Goal: Task Accomplishment & Management: Manage account settings

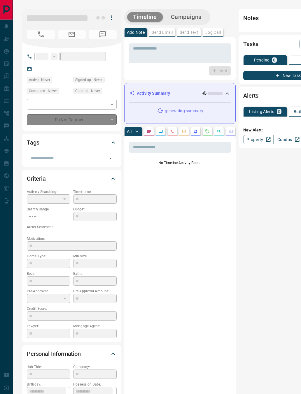
type input "**"
type input "**********"
type input "*"
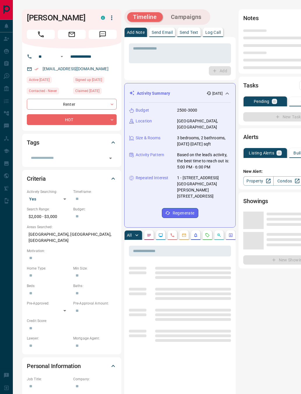
click at [43, 34] on icon "Call" at bounding box center [41, 35] width 8 height 8
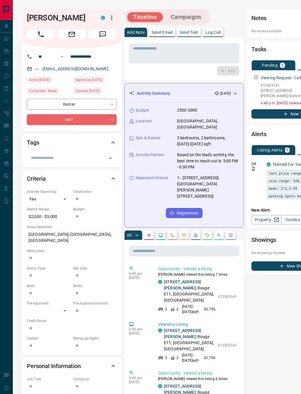
scroll to position [0, 0]
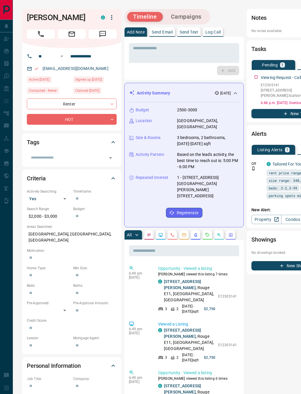
click at [9, 47] on div "My Leads" at bounding box center [27, 51] width 54 height 13
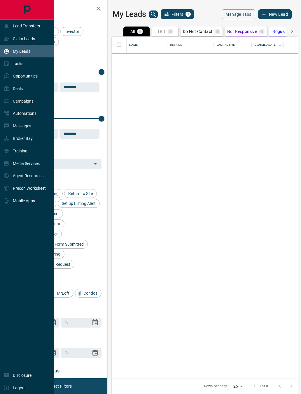
scroll to position [342, 186]
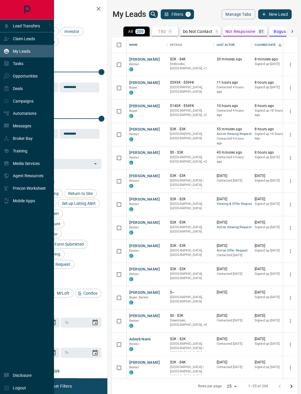
click at [27, 57] on div "My Leads" at bounding box center [27, 51] width 54 height 13
click at [25, 69] on div "Tasks" at bounding box center [27, 63] width 54 height 13
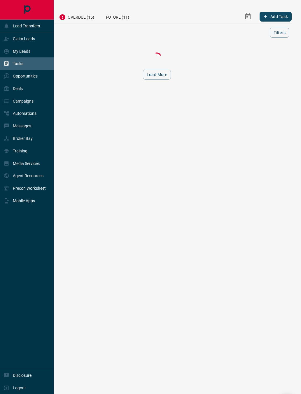
click at [82, 21] on div "Overdue (15)" at bounding box center [76, 16] width 47 height 14
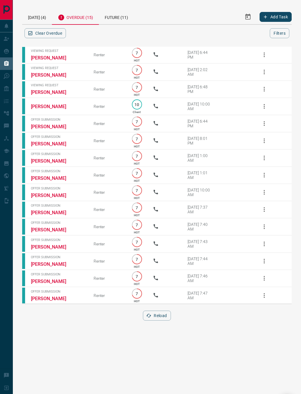
click at [34, 36] on button "Clear Overdue" at bounding box center [45, 33] width 41 height 10
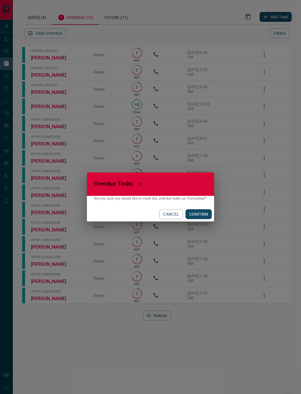
click at [205, 214] on button "CONFIRM" at bounding box center [199, 214] width 27 height 10
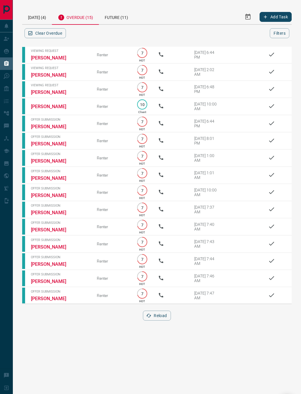
click at [48, 38] on button "Clear Overdue" at bounding box center [45, 33] width 41 height 10
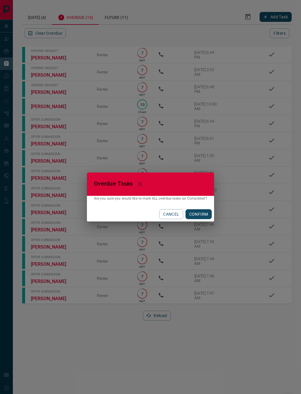
click at [201, 214] on button "CONFIRM" at bounding box center [199, 214] width 27 height 10
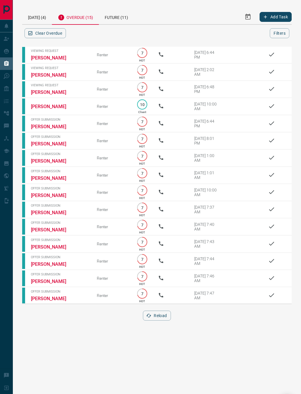
click at [162, 321] on button "Reload" at bounding box center [157, 316] width 28 height 10
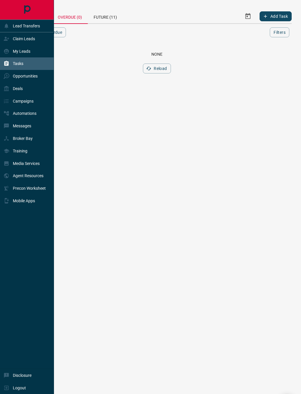
click at [5, 52] on icon at bounding box center [6, 51] width 5 height 5
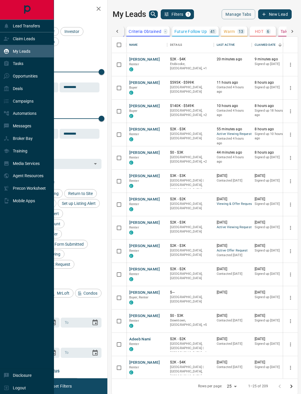
scroll to position [0, 228]
click at [251, 30] on p "HOT" at bounding box center [247, 31] width 8 height 4
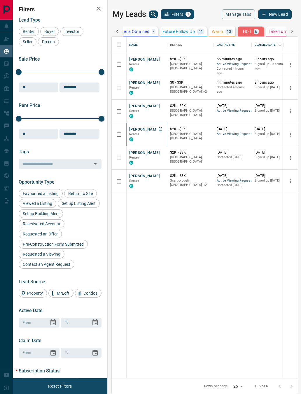
click at [144, 129] on button "[PERSON_NAME]" at bounding box center [144, 130] width 31 height 6
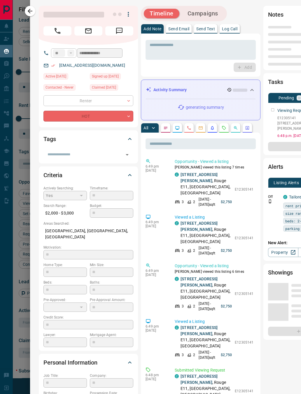
click at [223, 124] on button "button" at bounding box center [223, 127] width 9 height 9
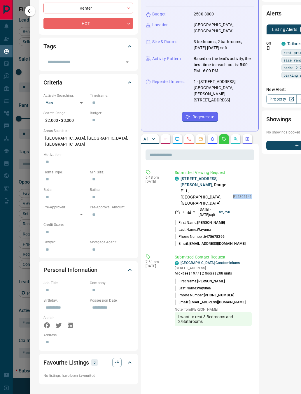
scroll to position [92, 0]
click at [236, 227] on li "Last Name: [PERSON_NAME]" at bounding box center [213, 230] width 77 height 7
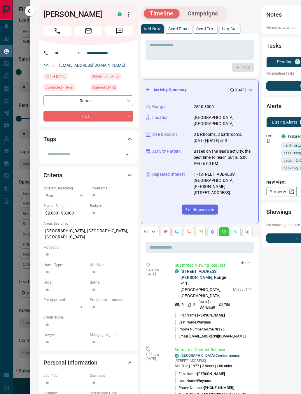
scroll to position [0, 0]
click at [131, 132] on div "Tags" at bounding box center [88, 139] width 90 height 14
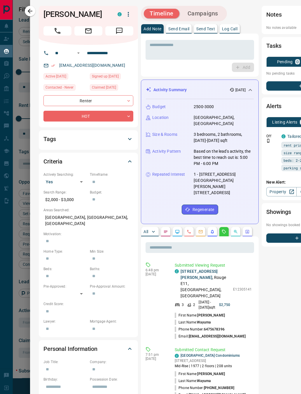
click at [130, 155] on div "Criteria" at bounding box center [88, 162] width 90 height 14
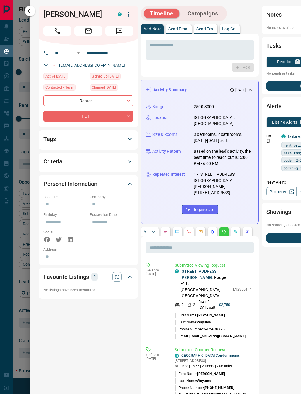
click at [64, 119] on body "Lead Transfers Claim Leads My Leads Tasks Opportunities Deals Campaigns Automat…" at bounding box center [150, 197] width 301 height 394
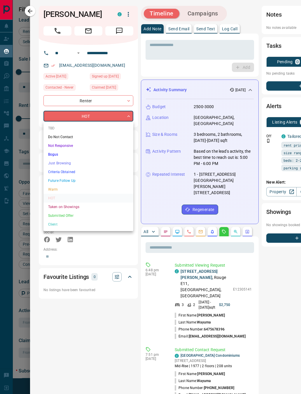
click at [67, 189] on li "Warm" at bounding box center [88, 189] width 90 height 9
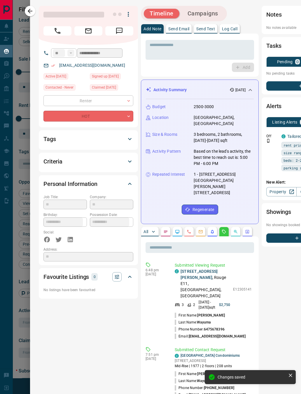
click at [31, 9] on icon "button" at bounding box center [30, 11] width 7 height 7
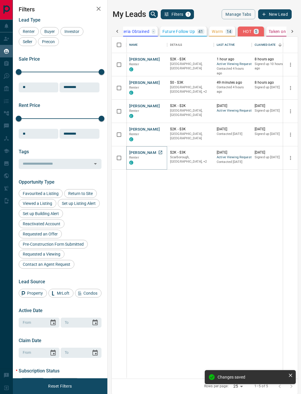
click at [140, 151] on button "[PERSON_NAME]" at bounding box center [144, 153] width 31 height 6
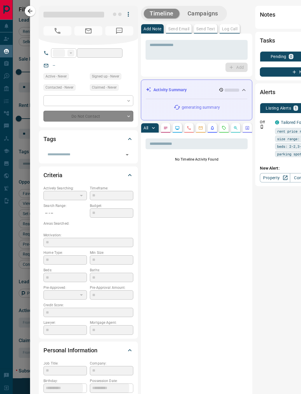
type input "**"
type input "**********"
type input "*"
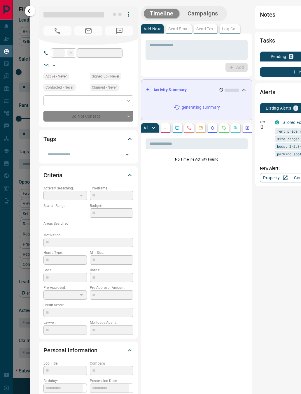
type input "**********"
type input "*******"
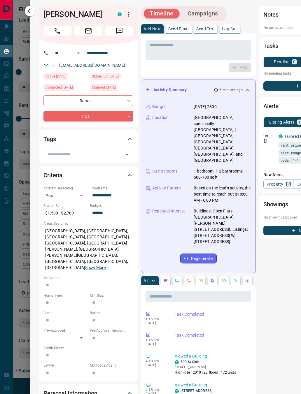
click at [57, 29] on icon "Call" at bounding box center [58, 31] width 8 height 8
click at [128, 168] on div "Criteria" at bounding box center [88, 175] width 90 height 14
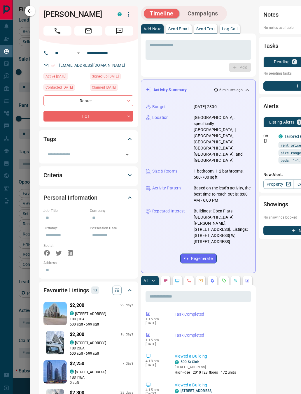
click at [127, 136] on icon at bounding box center [129, 139] width 7 height 7
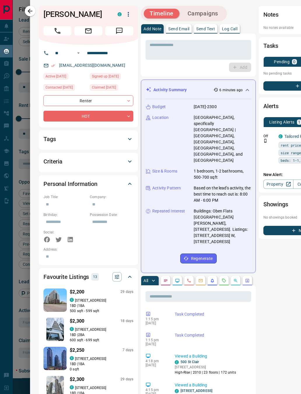
click at [129, 183] on icon at bounding box center [130, 184] width 4 height 2
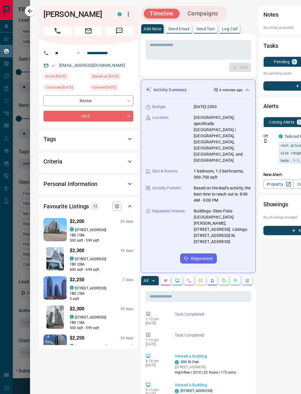
click at [122, 116] on body "Lead Transfers Claim Leads My Leads Tasks Opportunities Deals Campaigns Automat…" at bounding box center [150, 197] width 301 height 394
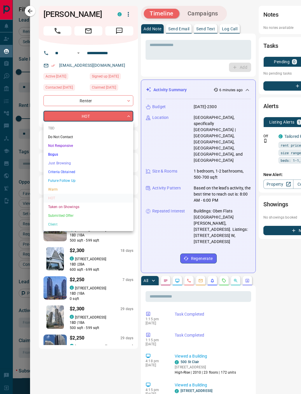
click at [78, 184] on li "Future Follow Up" at bounding box center [88, 180] width 90 height 9
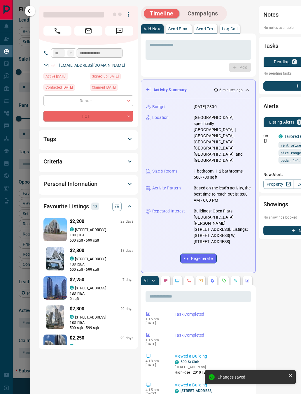
click at [114, 117] on div "HOT" at bounding box center [88, 116] width 90 height 11
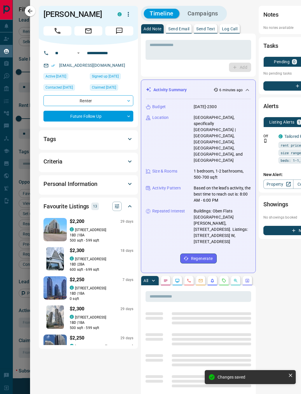
click at [125, 120] on body "Lead Transfers Claim Leads My Leads Tasks Opportunities Deals Campaigns Automat…" at bounding box center [150, 197] width 301 height 394
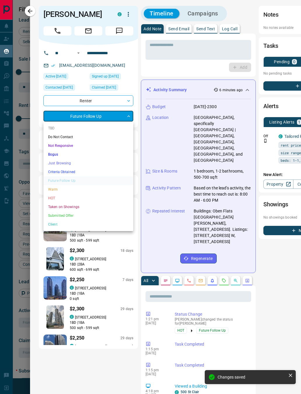
click at [79, 191] on li "Warm" at bounding box center [88, 189] width 90 height 9
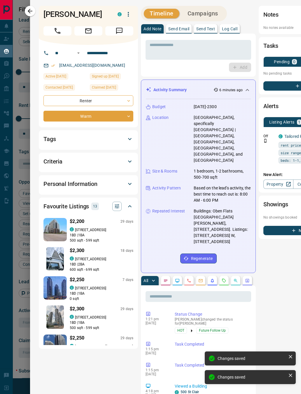
type input "*"
click at [35, 13] on button "button" at bounding box center [30, 11] width 11 height 11
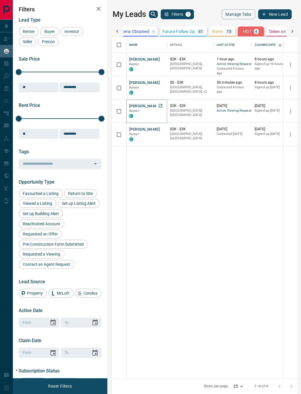
click at [150, 107] on button "[PERSON_NAME]" at bounding box center [144, 107] width 31 height 6
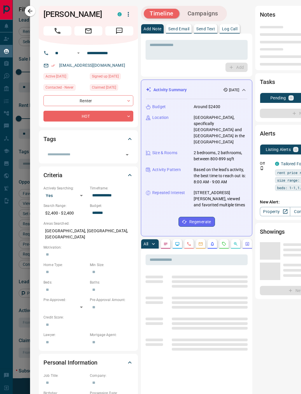
type input "**"
type input "**********"
type input "*"
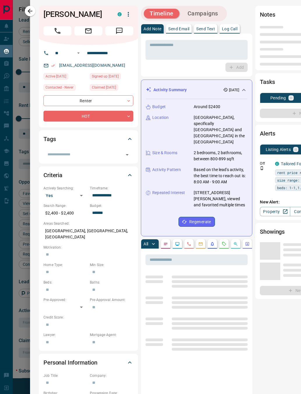
type input "**********"
type input "*******"
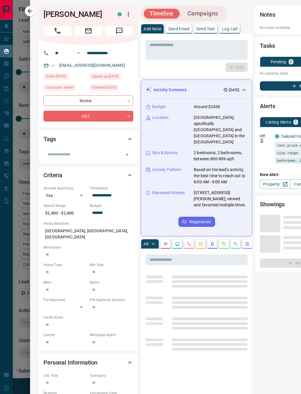
click at [53, 34] on link "Call" at bounding box center [57, 30] width 28 height 9
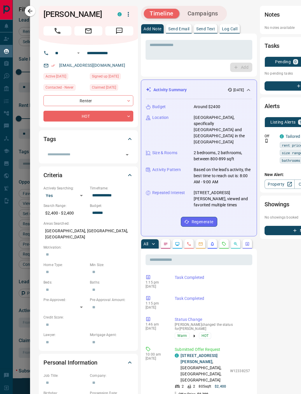
click at [224, 242] on icon "Requests" at bounding box center [224, 244] width 5 height 5
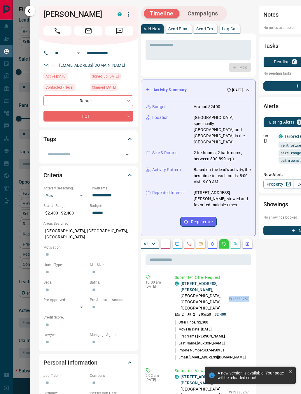
click at [133, 172] on icon at bounding box center [129, 175] width 7 height 7
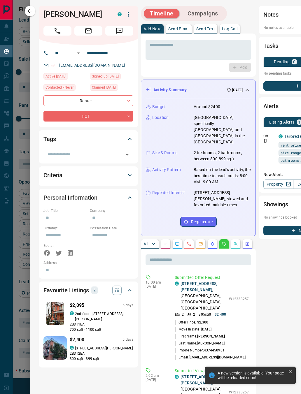
click at [132, 138] on icon at bounding box center [129, 139] width 7 height 7
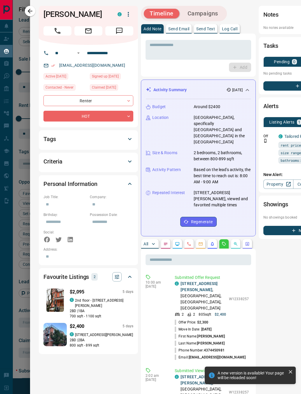
click at [120, 114] on body "Lead Transfers Claim Leads My Leads Tasks Opportunities Deals Campaigns Automat…" at bounding box center [150, 197] width 301 height 394
